Goal: Task Accomplishment & Management: Manage account settings

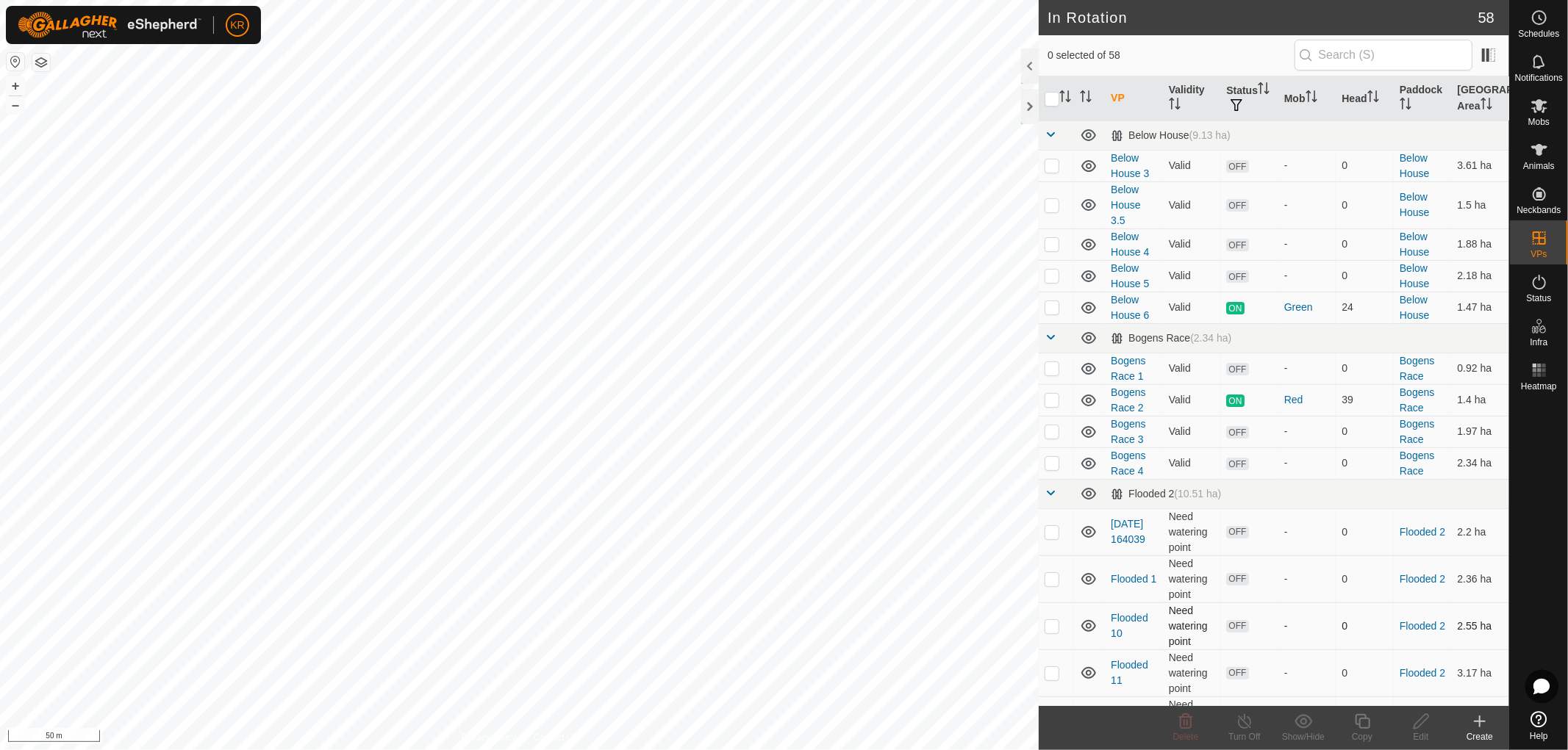
checkbox input "true"
click at [1364, 734] on div "Copy" at bounding box center [1363, 737] width 59 height 13
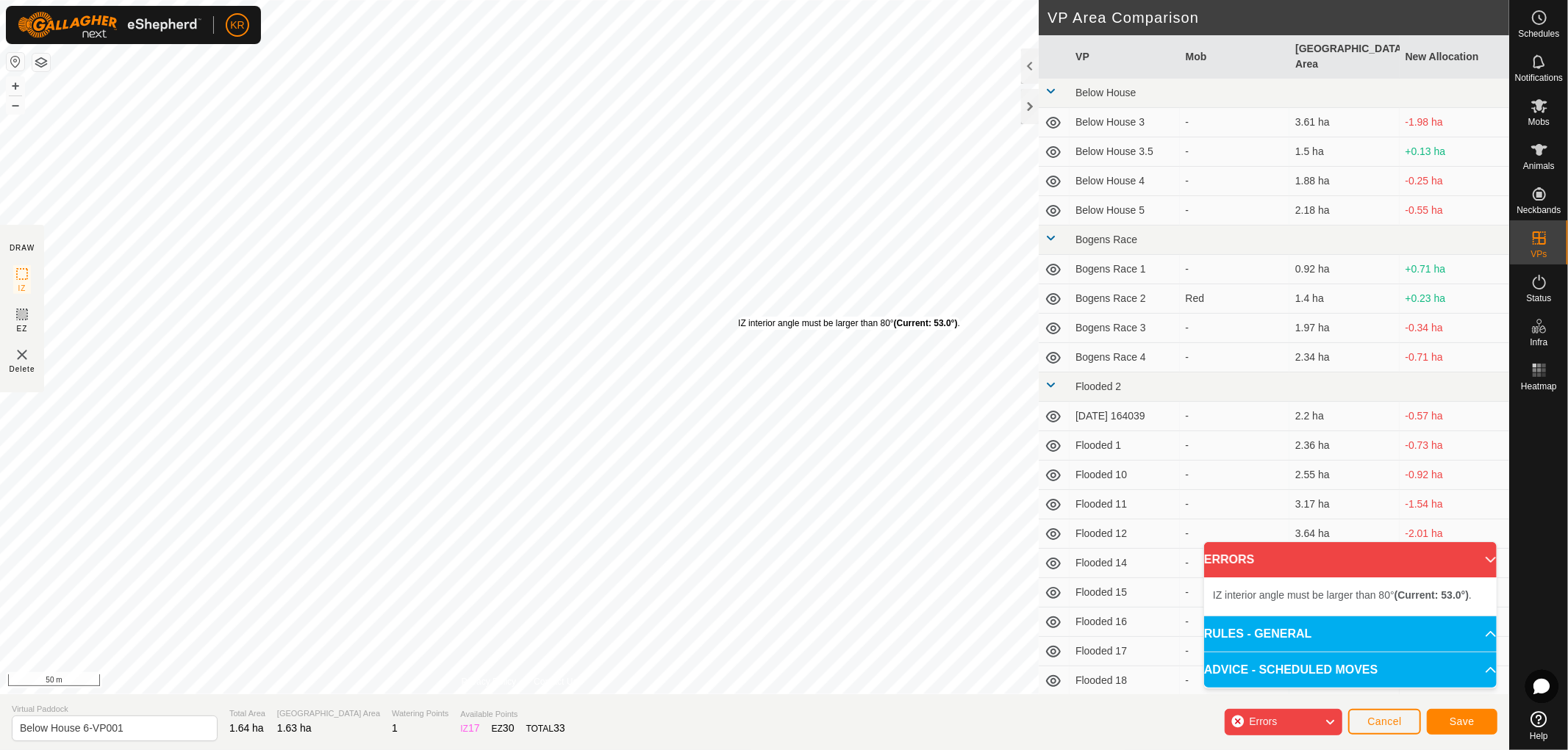
click at [738, 316] on div "IZ interior angle must be larger than 80° (Current: 53.0°) ." at bounding box center [849, 323] width 222 height 13
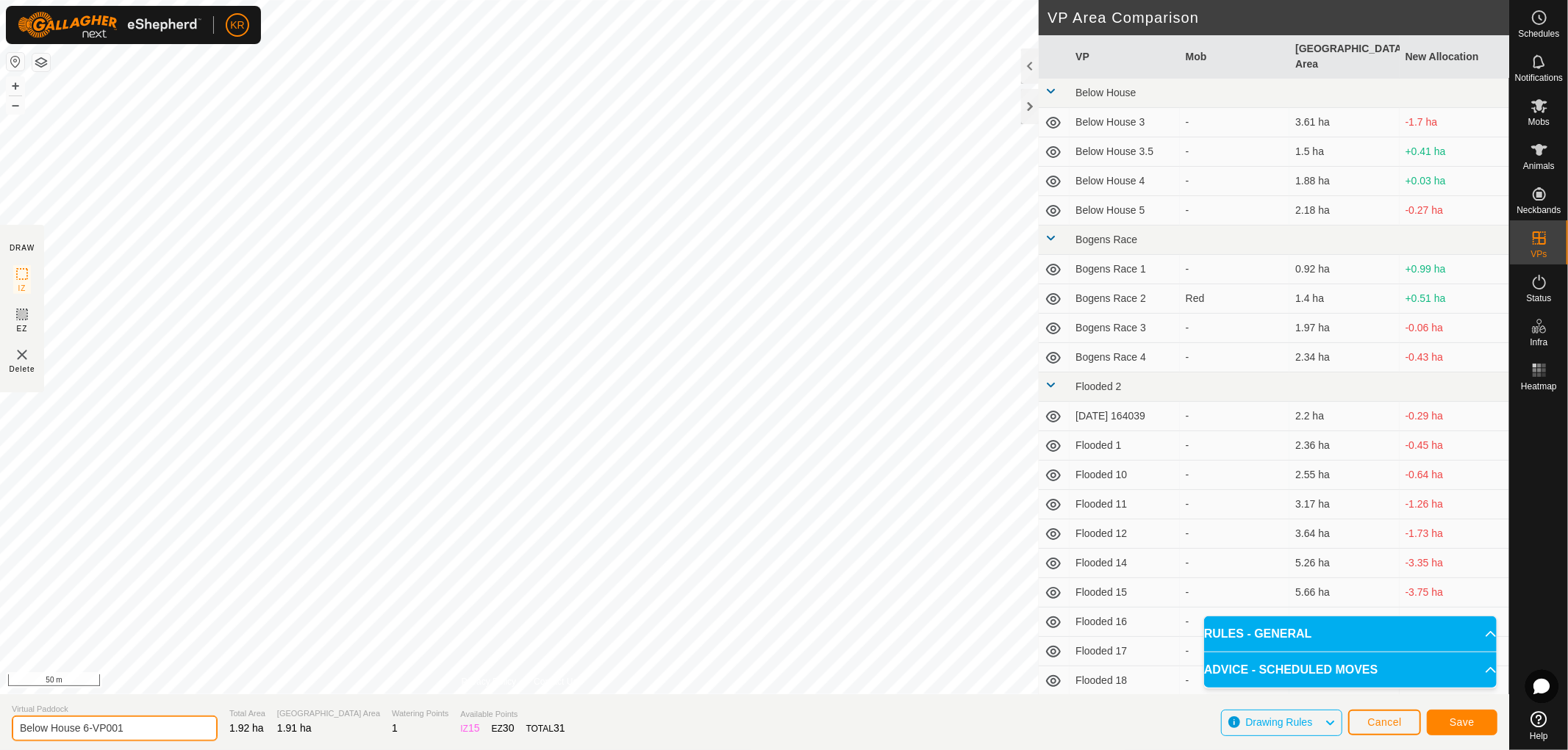
click at [148, 726] on input "Below House 6-VP001" at bounding box center [115, 728] width 206 height 26
type input "Below House 7"
click at [1478, 715] on button "Save" at bounding box center [1462, 722] width 71 height 26
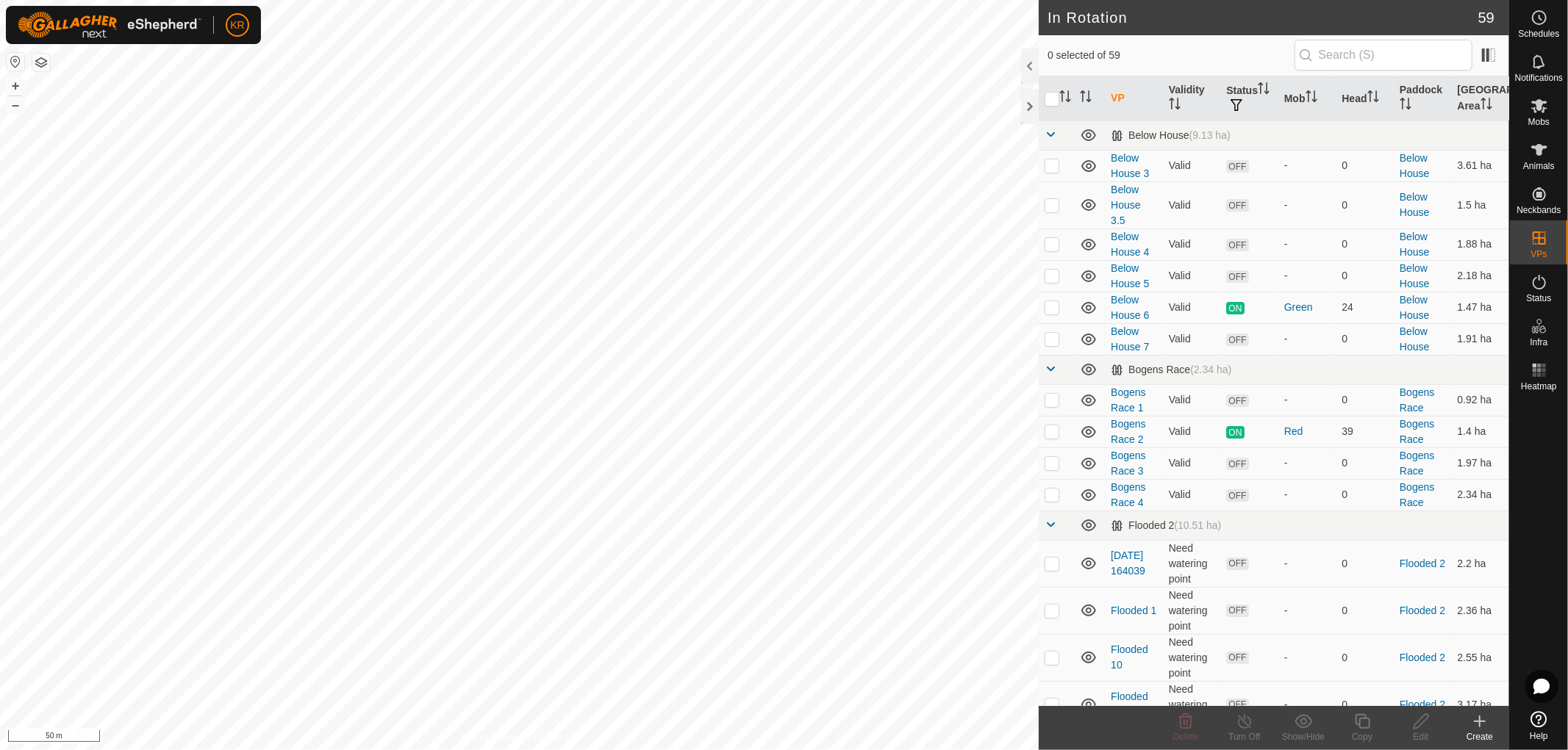
checkbox input "true"
click at [1364, 724] on icon at bounding box center [1363, 722] width 19 height 18
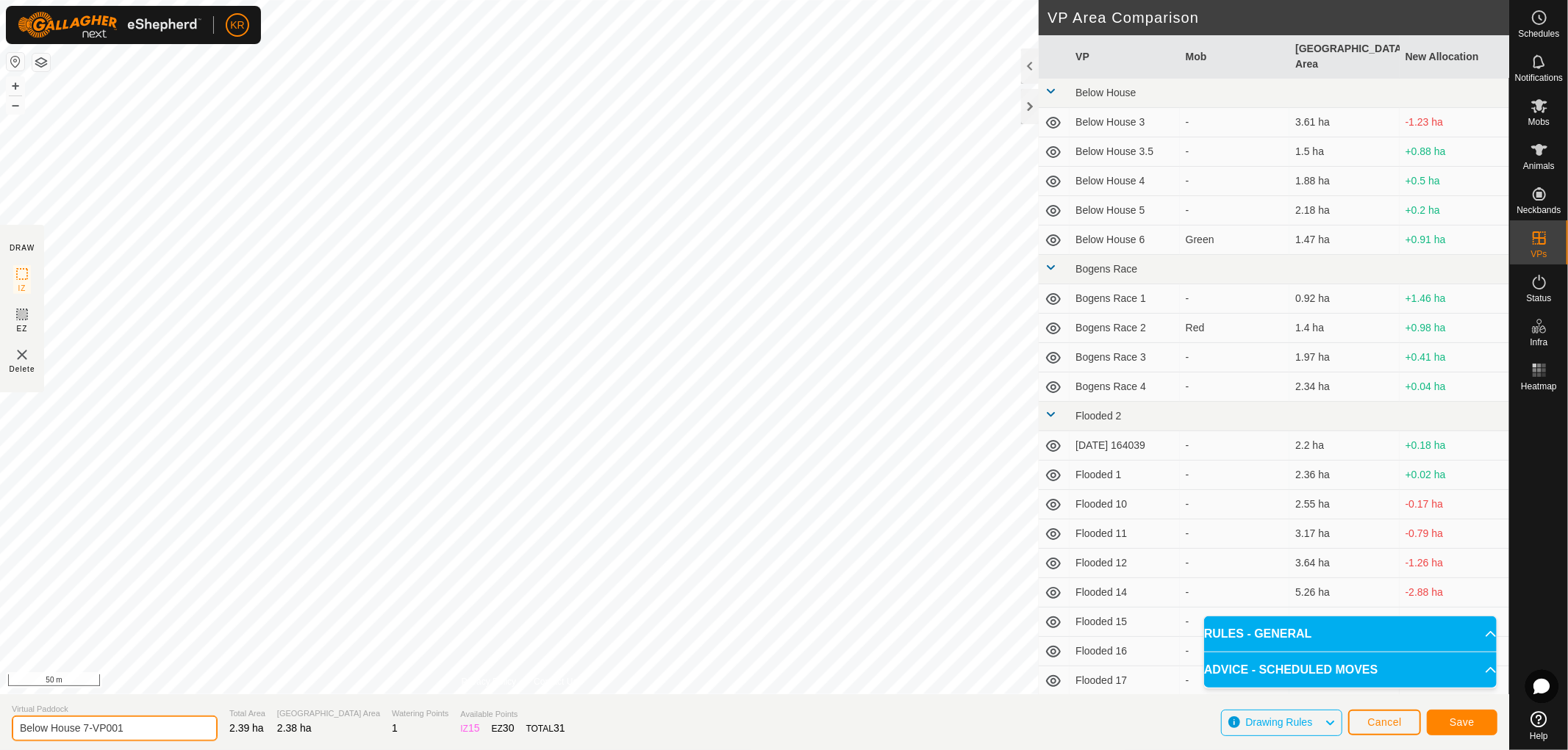
click at [131, 729] on input "Below House 7-VP001" at bounding box center [115, 728] width 206 height 26
type input "Below House 8"
click at [1470, 717] on span "Save" at bounding box center [1462, 722] width 25 height 12
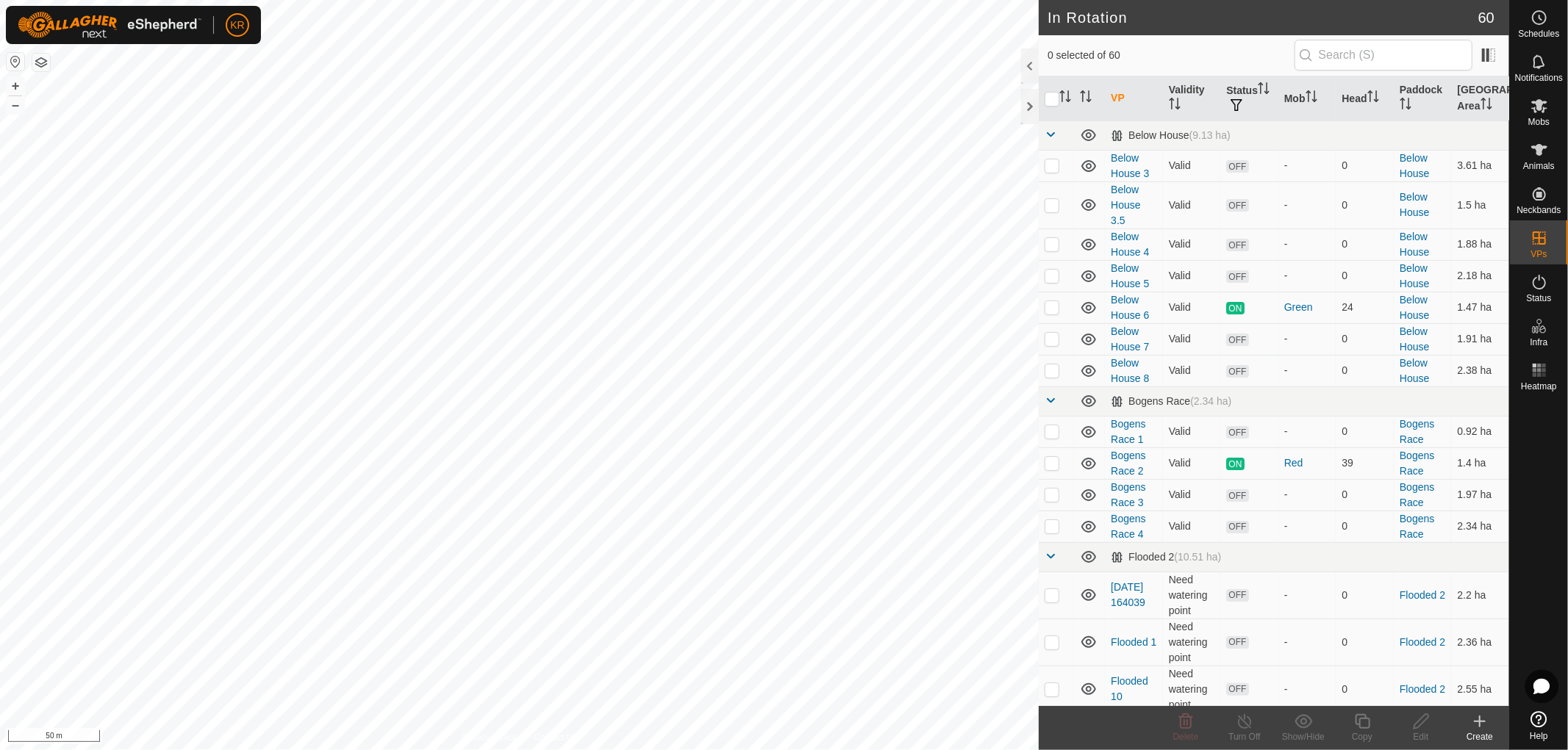
checkbox input "true"
click at [1364, 728] on icon at bounding box center [1363, 722] width 19 height 18
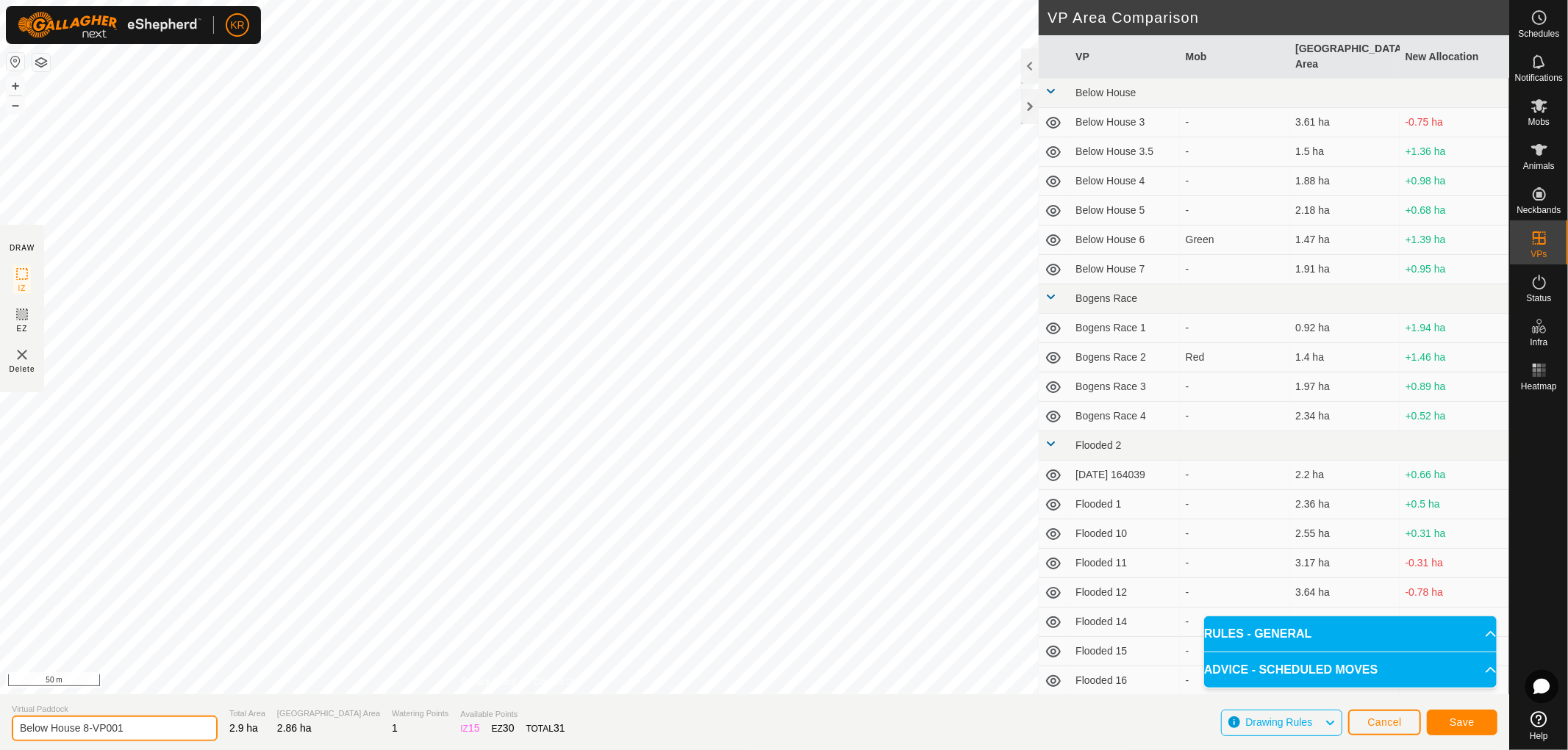
click at [148, 723] on input "Below House 8-VP001" at bounding box center [115, 728] width 206 height 26
type input "Below House 9"
click at [1473, 711] on button "Save" at bounding box center [1462, 722] width 71 height 26
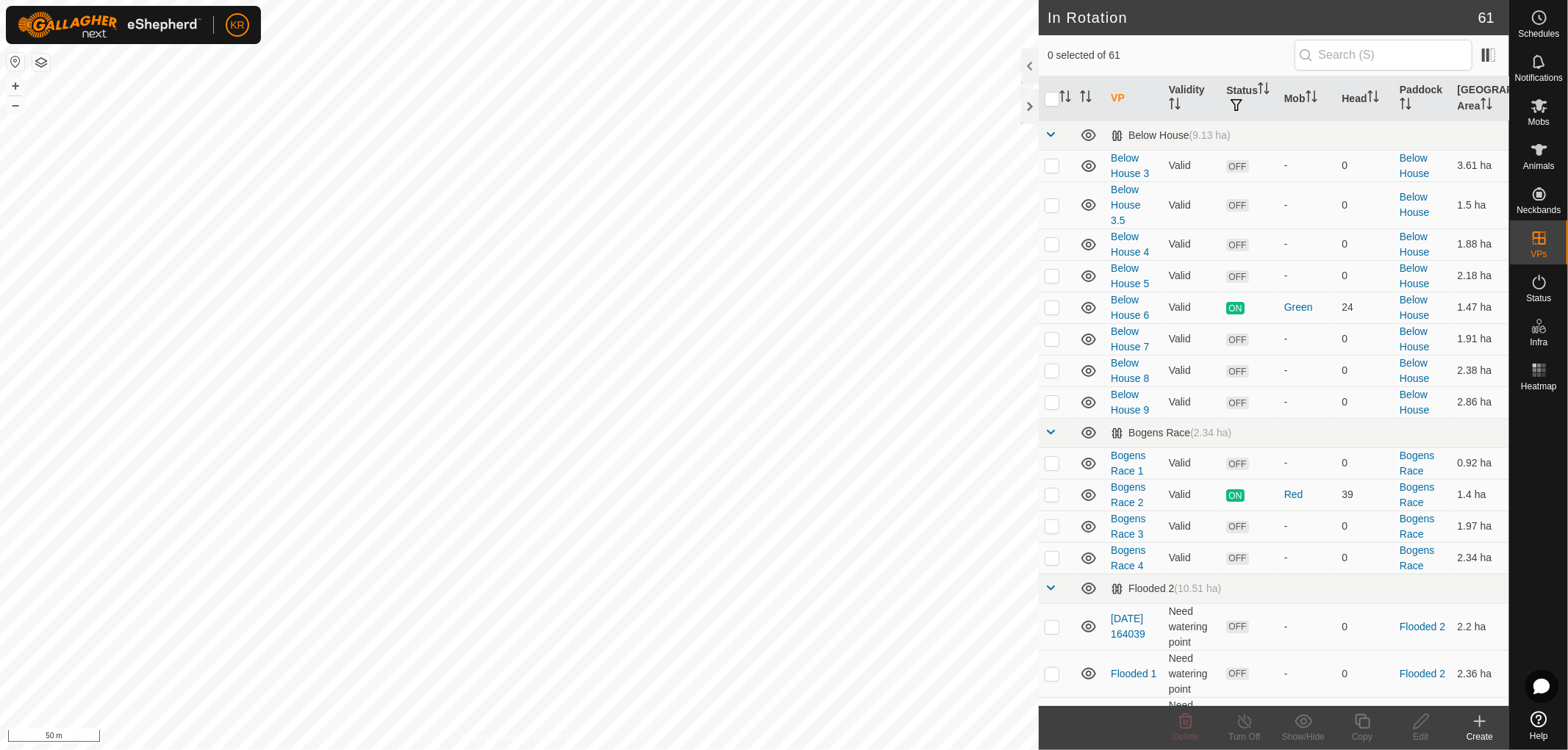
checkbox input "true"
checkbox input "false"
click at [1417, 723] on icon at bounding box center [1422, 722] width 19 height 18
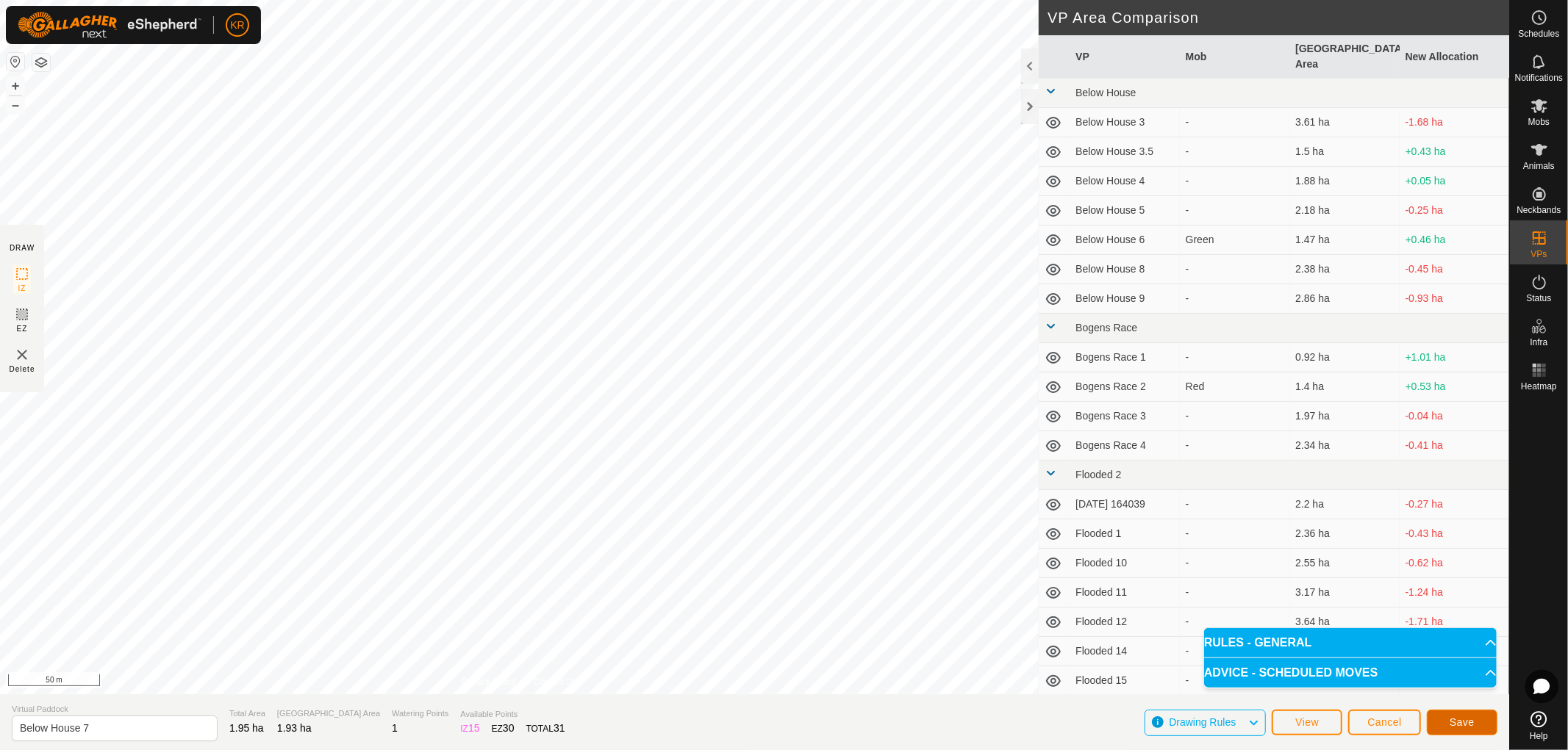
click at [1473, 717] on span "Save" at bounding box center [1462, 722] width 25 height 12
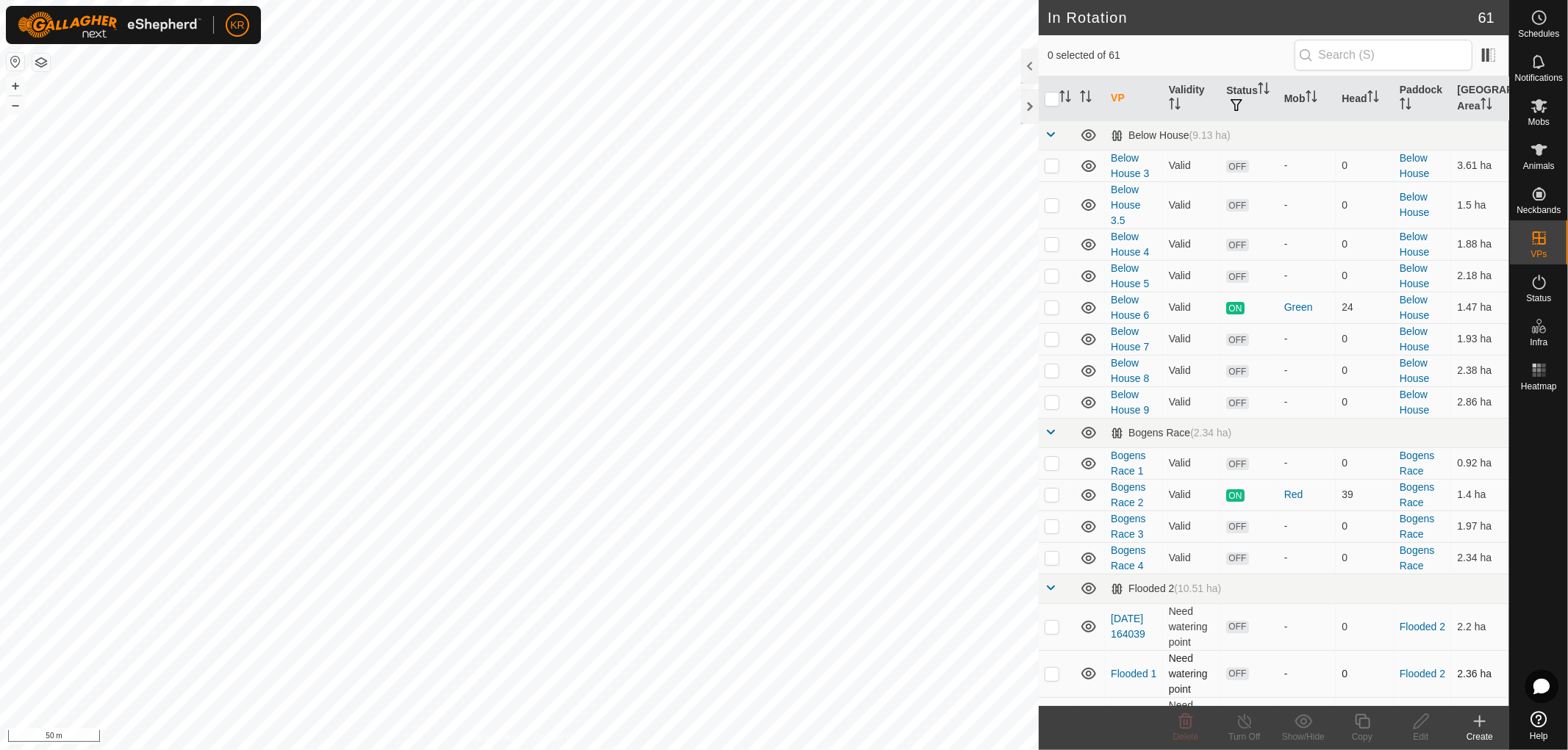
checkbox input "true"
click at [1368, 724] on icon at bounding box center [1363, 722] width 19 height 18
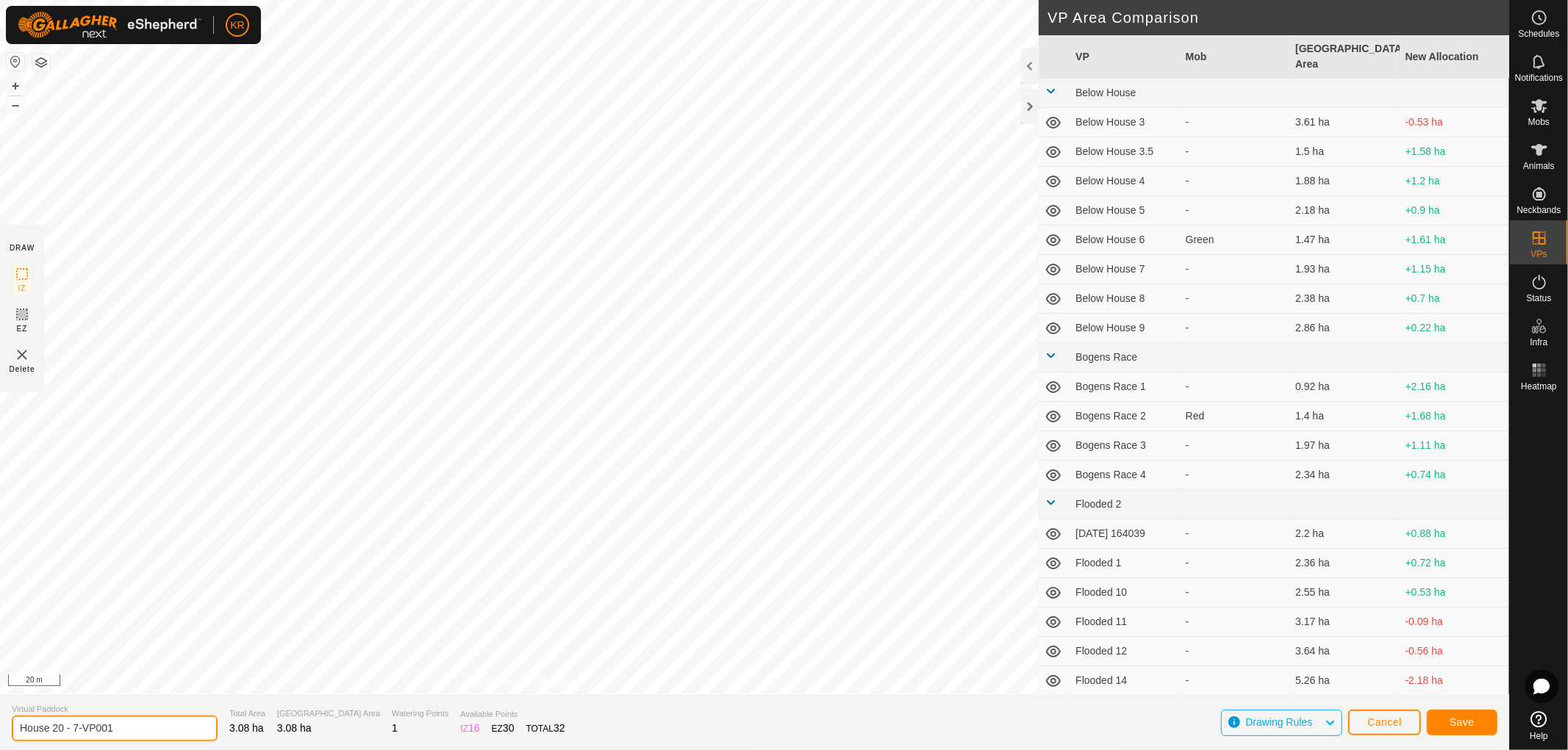
click at [125, 729] on input "House 20 - 7-VP001" at bounding box center [115, 728] width 206 height 26
type input "House 20 -"
click at [1412, 713] on button "Cancel" at bounding box center [1384, 722] width 73 height 26
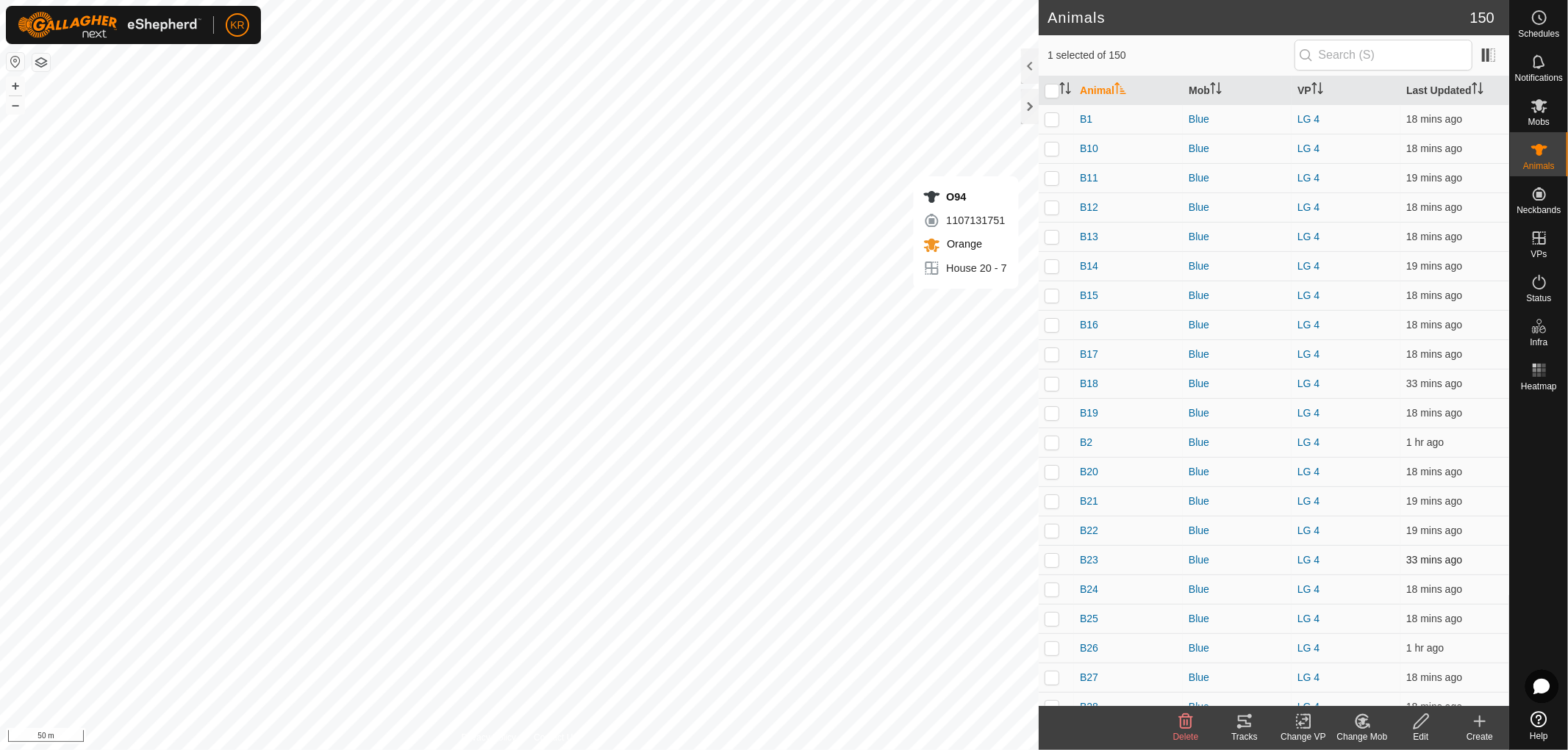
checkbox input "false"
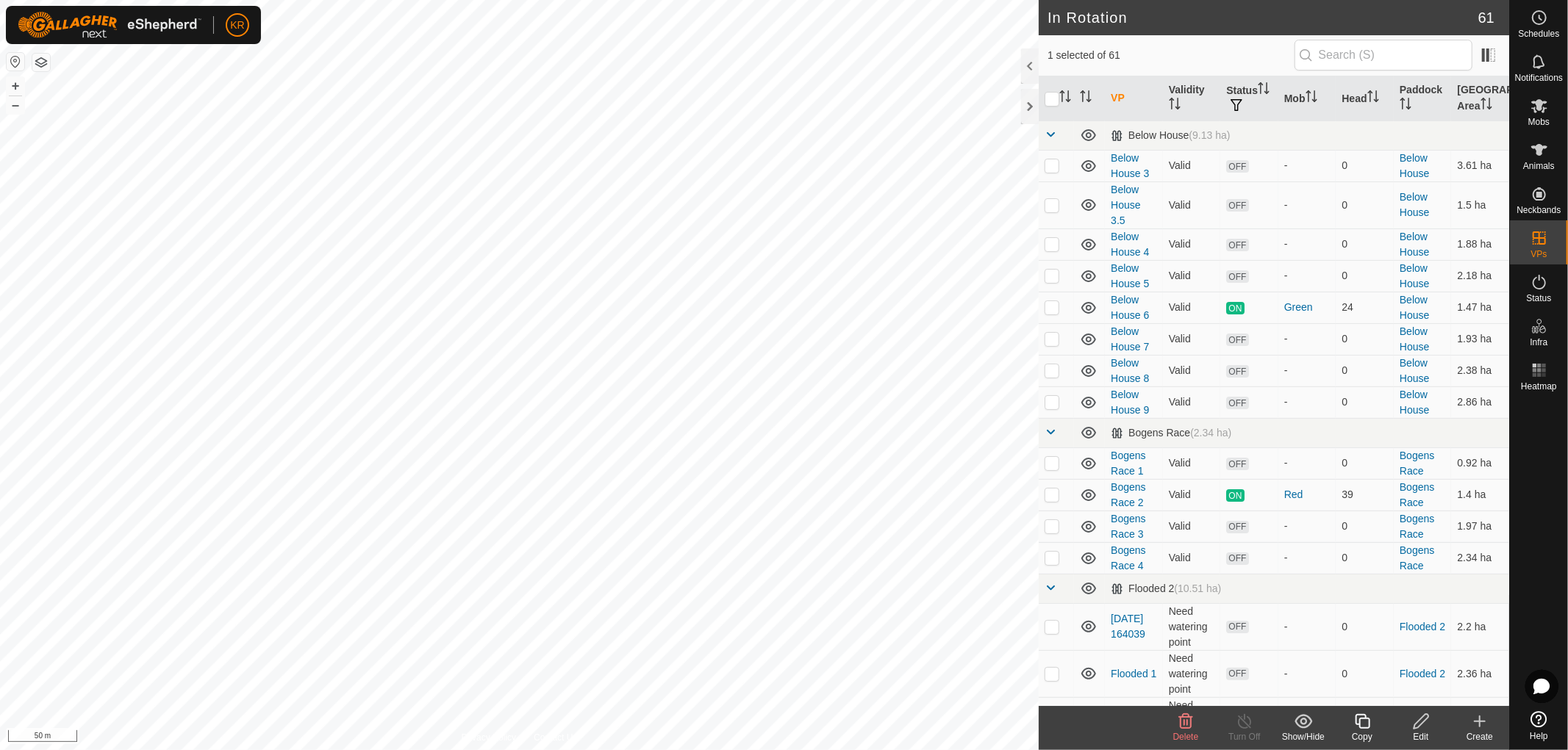
checkbox input "false"
click at [1183, 730] on div "Delete" at bounding box center [1186, 737] width 59 height 13
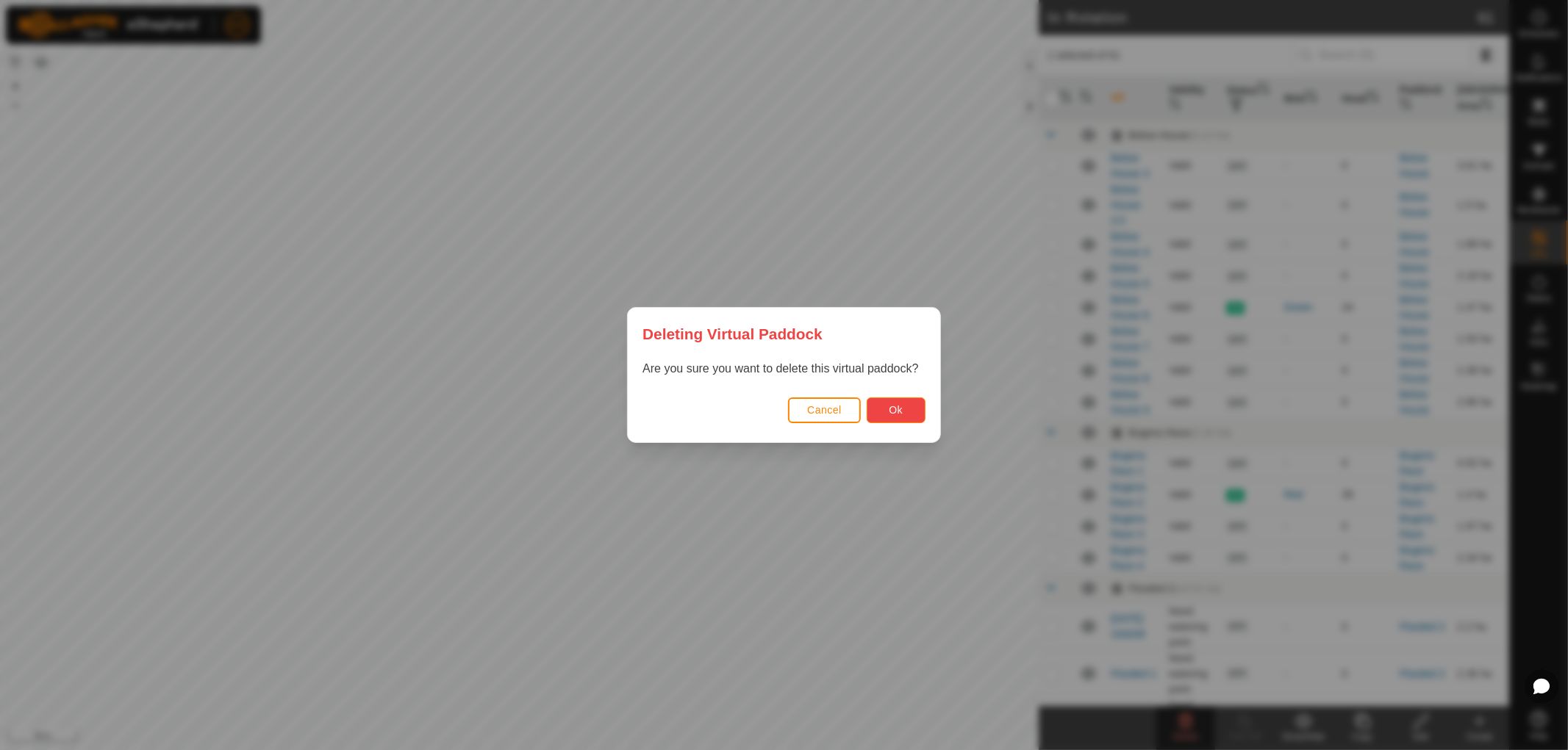
click at [903, 404] on button "Ok" at bounding box center [897, 410] width 59 height 26
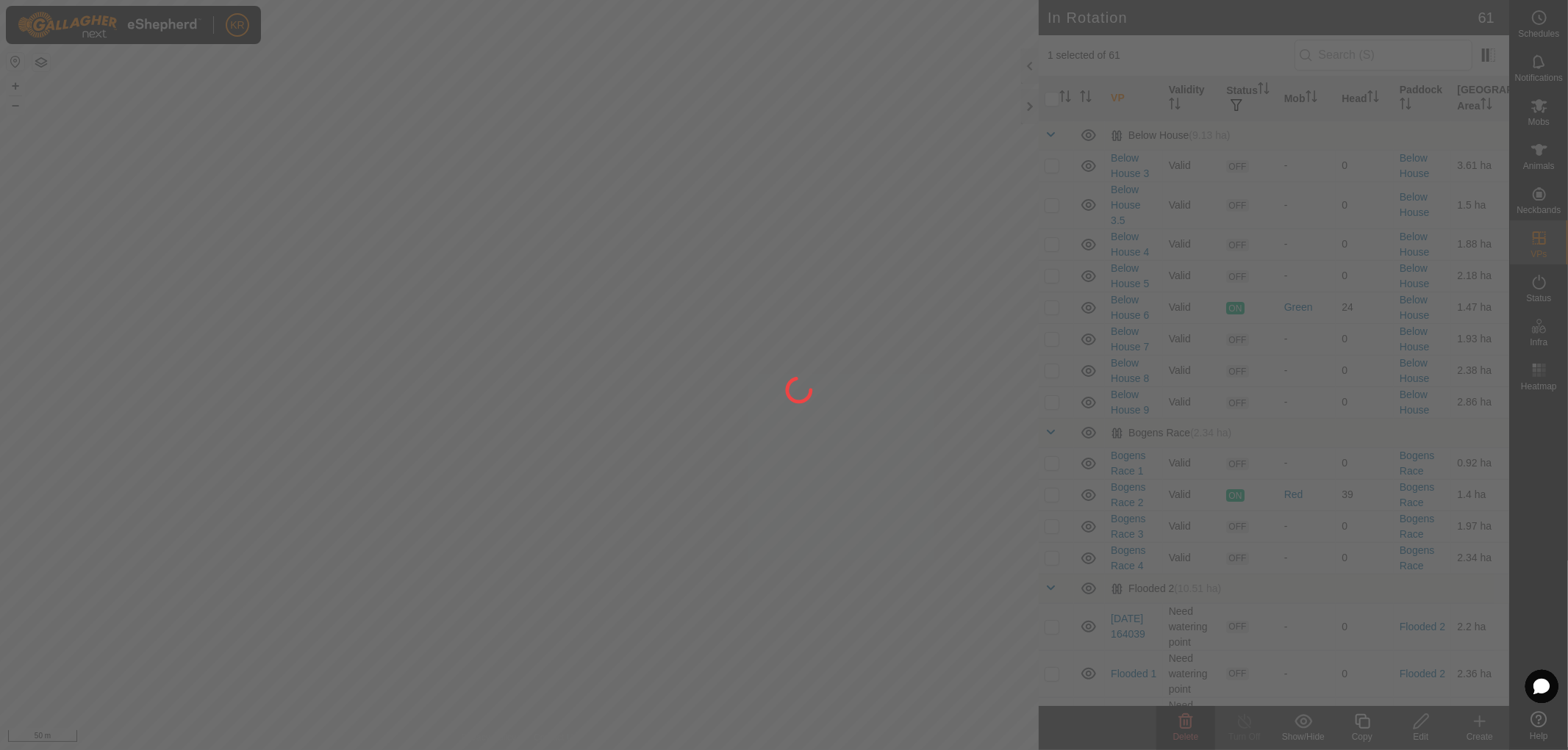
checkbox input "false"
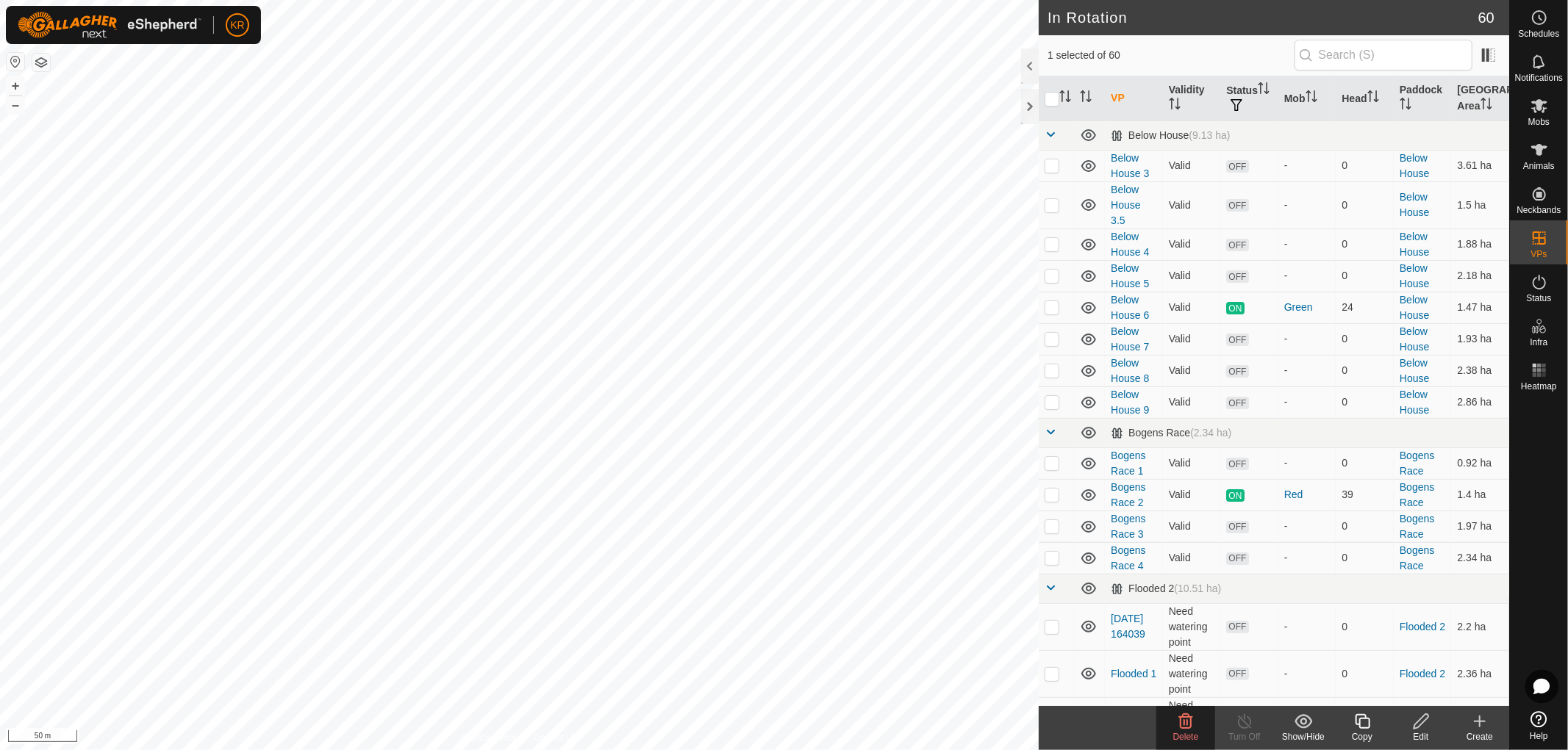
click at [1178, 721] on icon at bounding box center [1186, 722] width 18 height 18
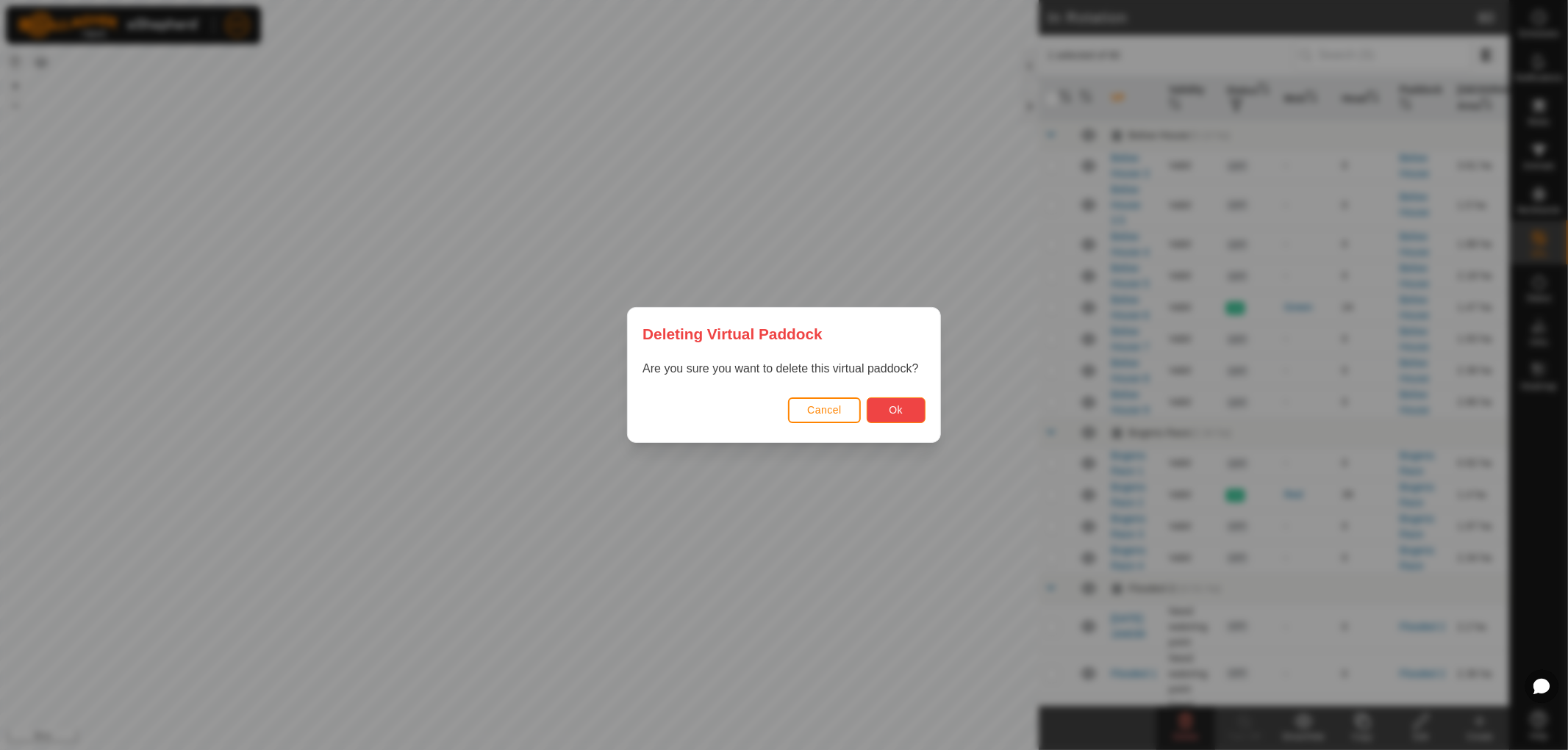
click at [903, 414] on button "Ok" at bounding box center [897, 410] width 59 height 26
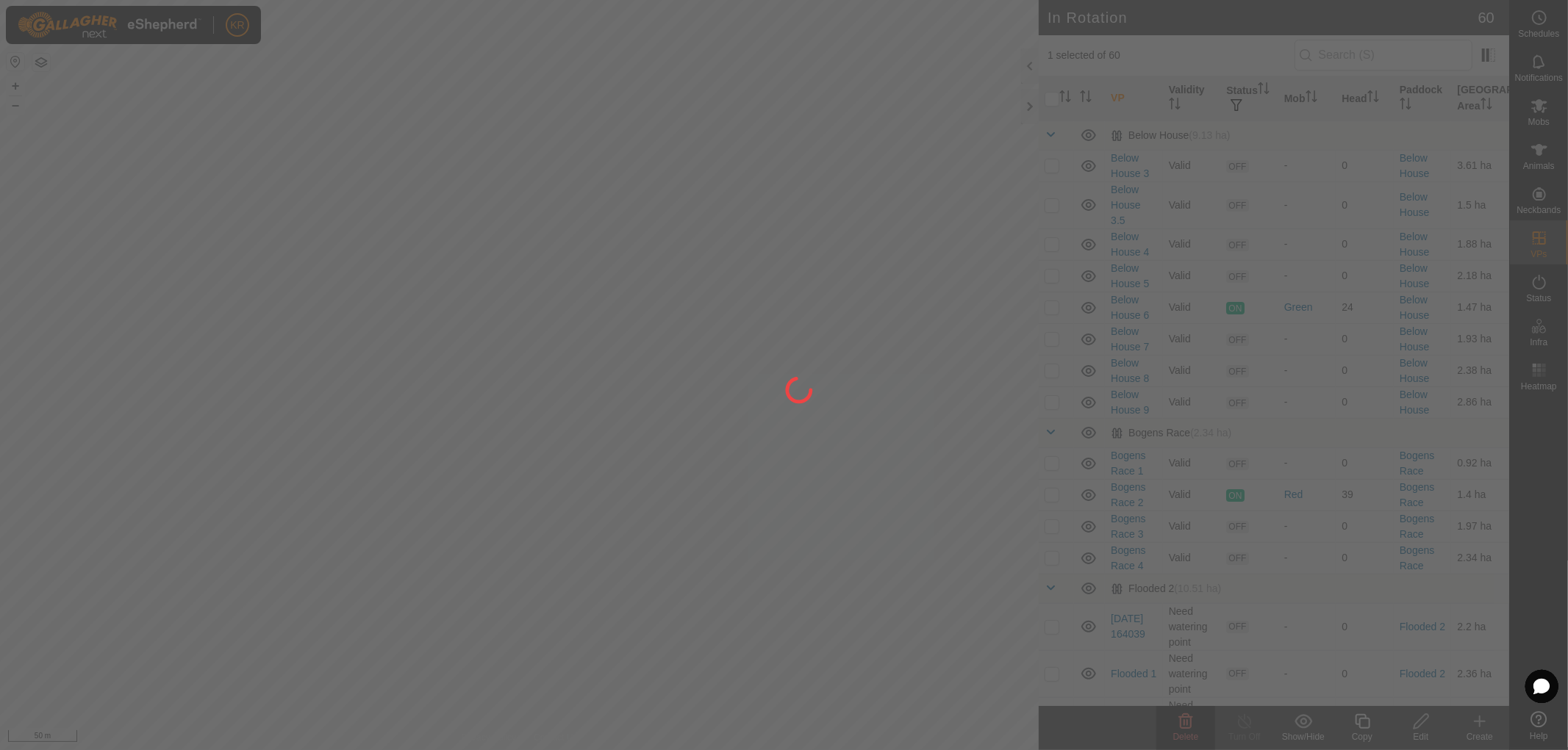
checkbox input "false"
